Goal: Task Accomplishment & Management: Manage account settings

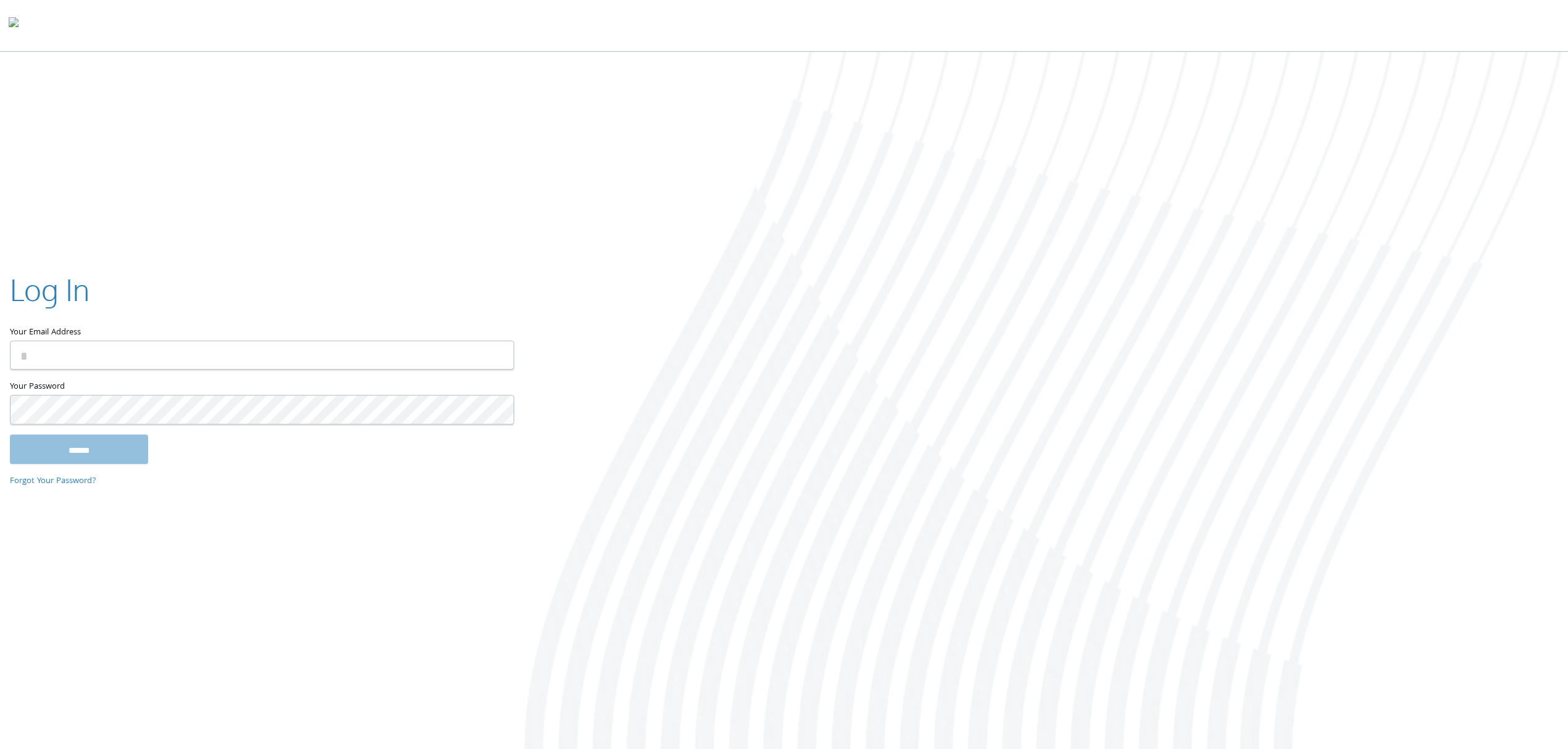
drag, startPoint x: 1528, startPoint y: 410, endPoint x: 1334, endPoint y: 392, distance: 194.8
click at [1528, 410] on div at bounding box center [1045, 402] width 1045 height 700
click at [196, 348] on input "Your Email Address" at bounding box center [262, 356] width 504 height 29
type input "**********"
click at [57, 450] on input "******" at bounding box center [79, 449] width 138 height 30
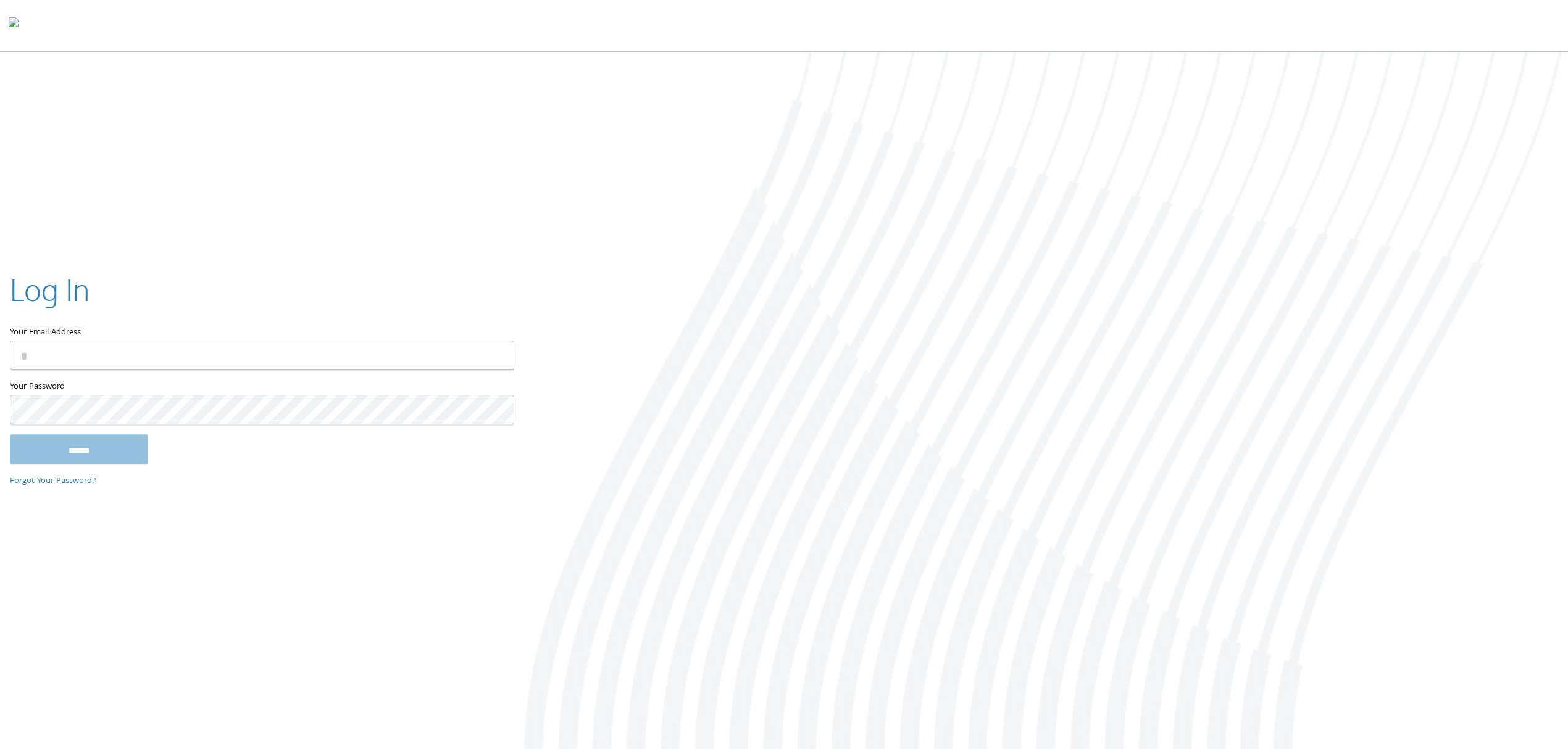
click at [1382, 260] on div at bounding box center [1045, 402] width 1045 height 700
click at [1468, 121] on div at bounding box center [1045, 402] width 1045 height 700
click at [1467, 124] on div at bounding box center [1045, 402] width 1045 height 700
click at [1533, 362] on div at bounding box center [1045, 402] width 1045 height 700
click at [1059, 310] on div at bounding box center [1045, 402] width 1045 height 700
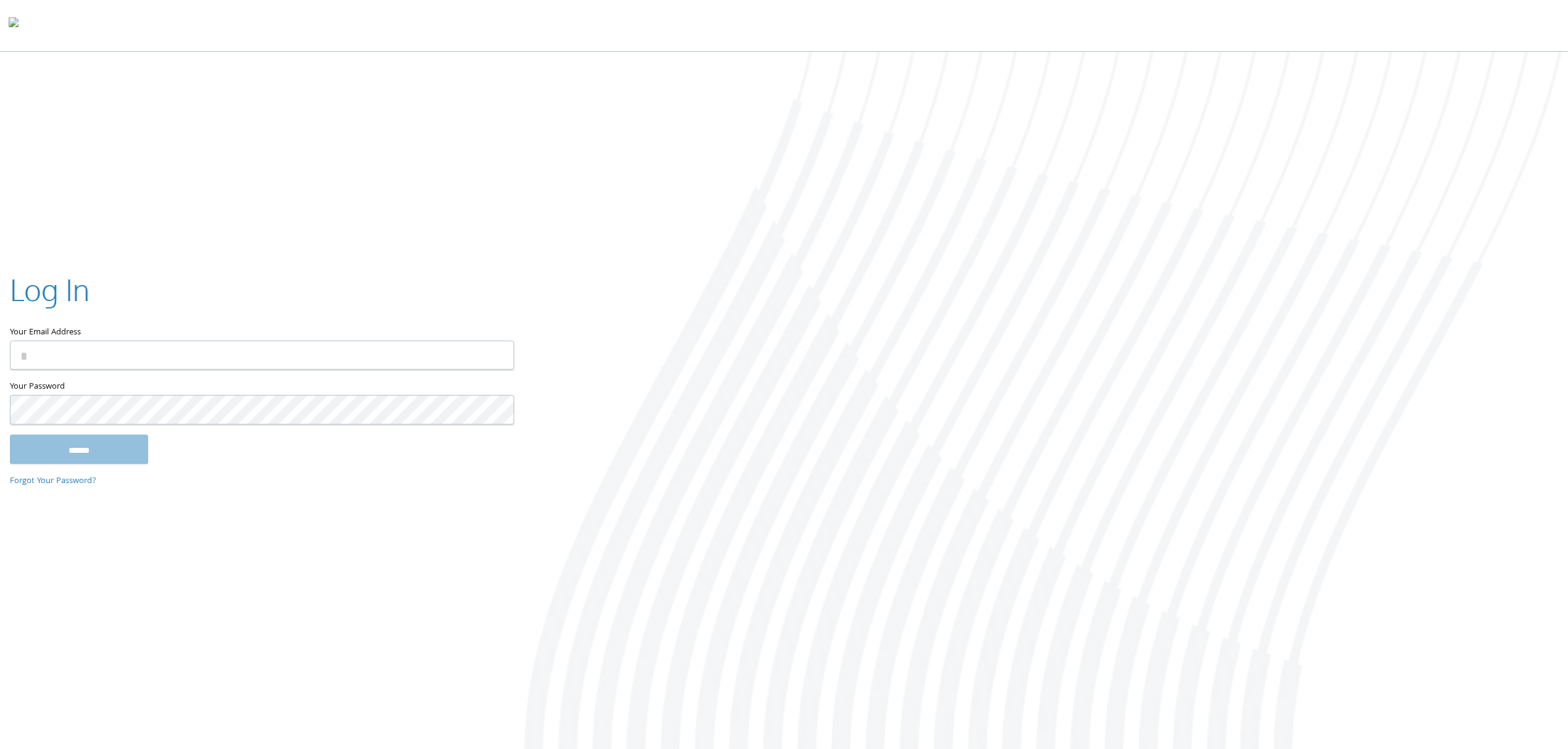
click at [1070, 321] on div at bounding box center [1045, 402] width 1045 height 700
click at [1065, 315] on div at bounding box center [1045, 402] width 1045 height 700
click at [1032, 304] on div at bounding box center [1045, 402] width 1045 height 700
click at [1408, 205] on div at bounding box center [1045, 402] width 1045 height 700
click at [1077, 280] on div at bounding box center [1045, 402] width 1045 height 700
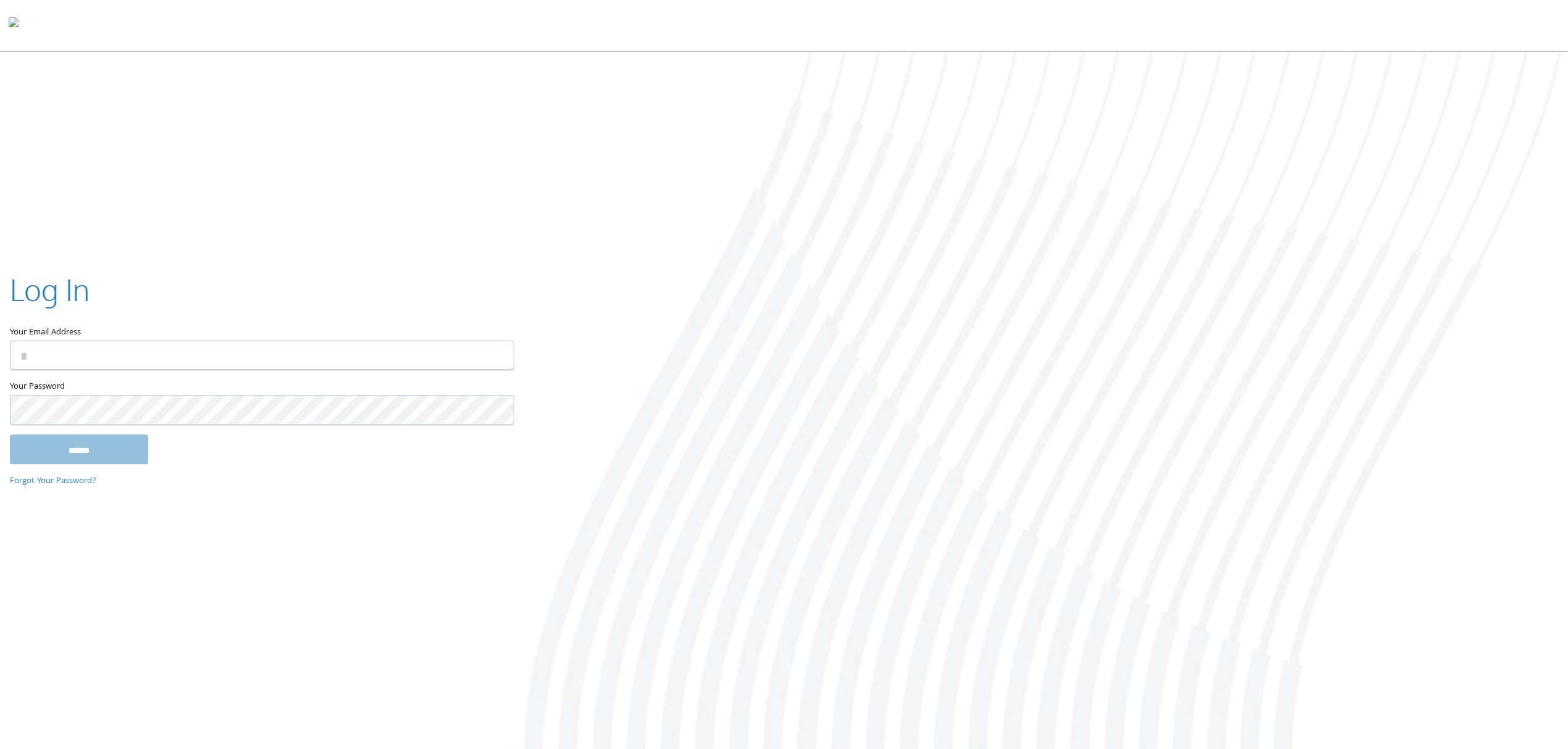
click at [1457, 184] on div at bounding box center [1045, 402] width 1045 height 700
drag, startPoint x: 1251, startPoint y: 193, endPoint x: 1102, endPoint y: 173, distance: 150.3
click at [1243, 193] on div at bounding box center [1045, 402] width 1045 height 700
click at [882, 435] on div at bounding box center [1045, 402] width 1045 height 700
